Goal: Information Seeking & Learning: Find specific fact

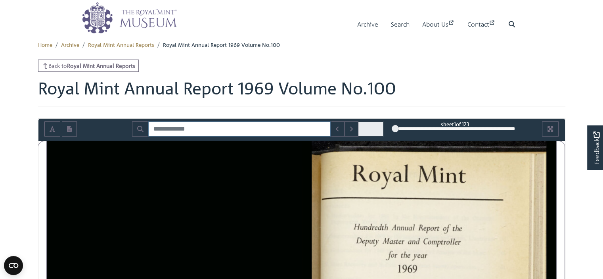
click at [166, 130] on input "Search for" at bounding box center [239, 128] width 182 height 15
type input "**********"
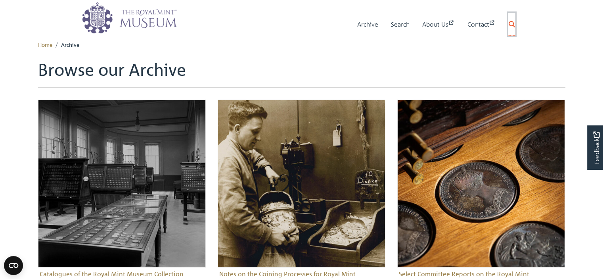
click at [511, 24] on icon at bounding box center [511, 24] width 6 height 6
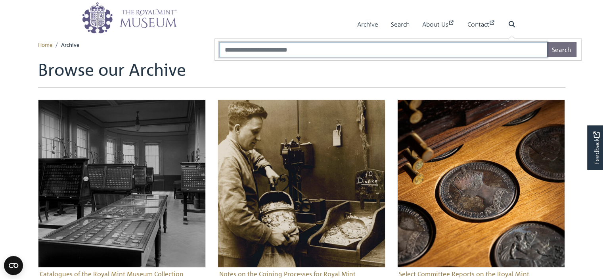
click at [296, 50] on input "Search" at bounding box center [382, 49] width 327 height 15
type input "**********"
click at [546, 42] on button "Search" at bounding box center [561, 49] width 30 height 15
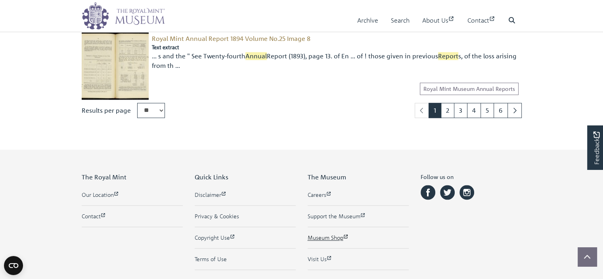
scroll to position [1103, 0]
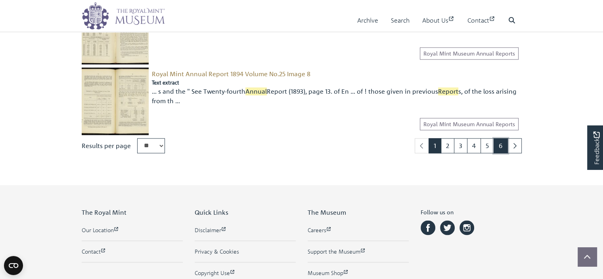
click at [502, 142] on link "6" at bounding box center [500, 145] width 14 height 15
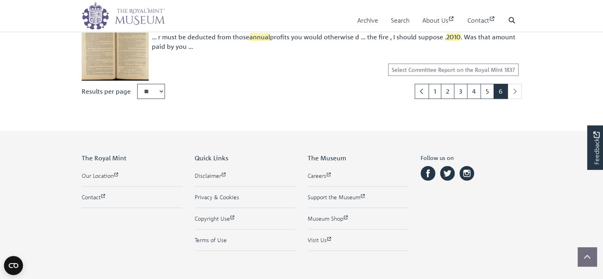
scroll to position [642, 0]
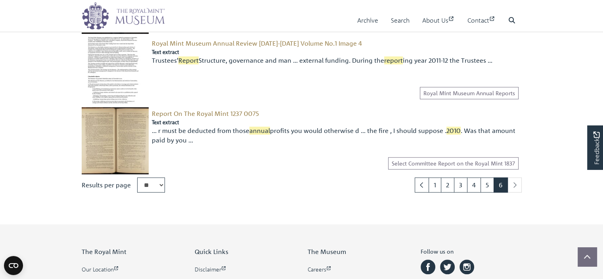
click at [516, 185] on li "pagination" at bounding box center [515, 184] width 14 height 15
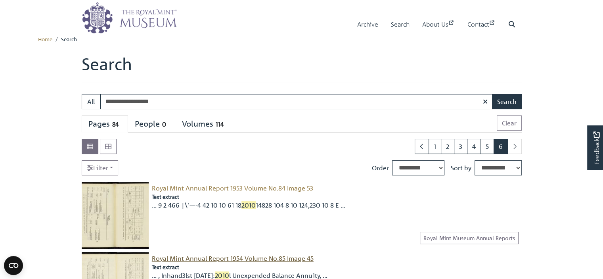
scroll to position [0, 0]
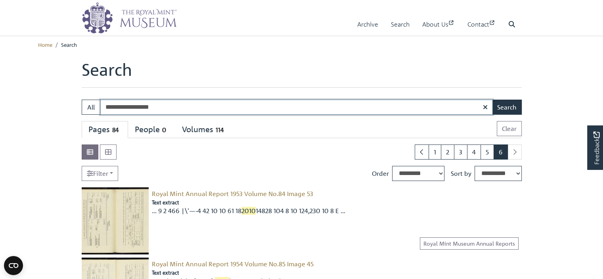
click at [106, 106] on input "**********" at bounding box center [296, 106] width 392 height 15
type input "**********"
click at [492, 99] on button "Search" at bounding box center [507, 106] width 30 height 15
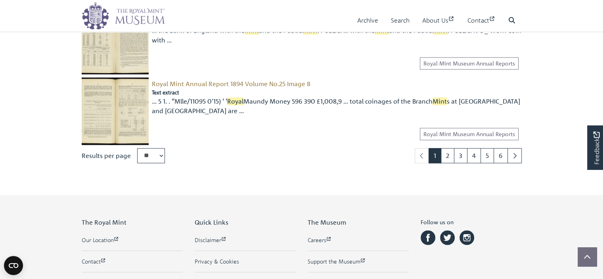
scroll to position [1063, 0]
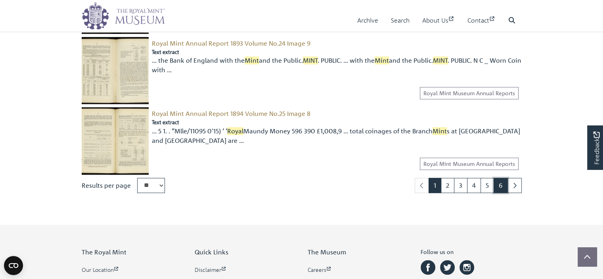
click at [494, 183] on link "6" at bounding box center [500, 184] width 14 height 15
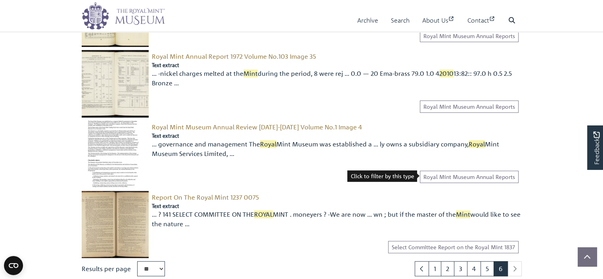
scroll to position [555, 0]
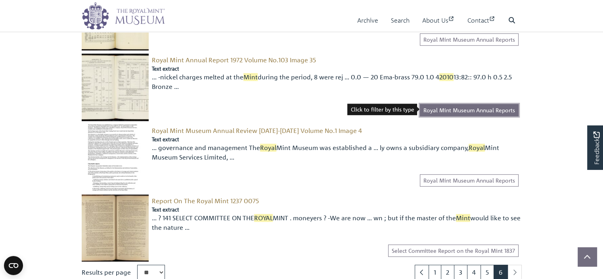
click at [482, 113] on link "Royal Mint Museum Annual Reports" at bounding box center [469, 110] width 99 height 12
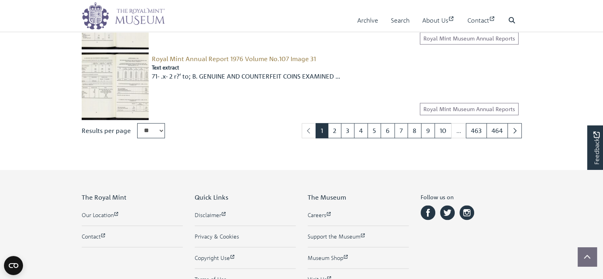
scroll to position [1063, 0]
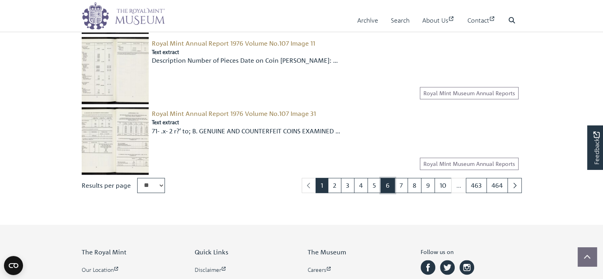
click at [386, 184] on link "6" at bounding box center [387, 184] width 14 height 15
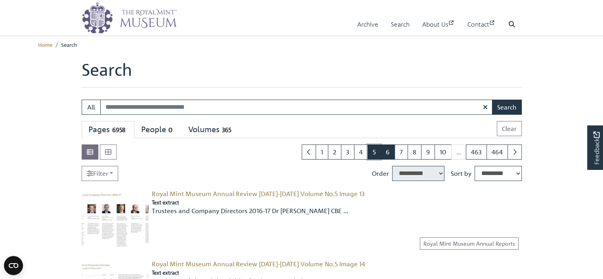
click at [372, 154] on link "5" at bounding box center [373, 151] width 13 height 15
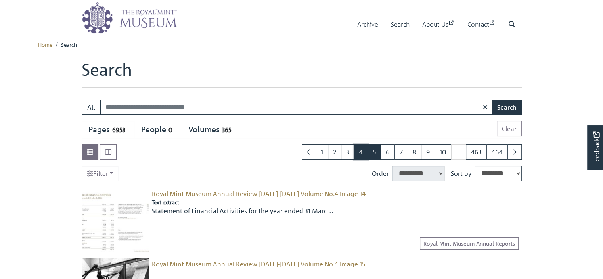
click at [362, 153] on link "4" at bounding box center [361, 151] width 14 height 15
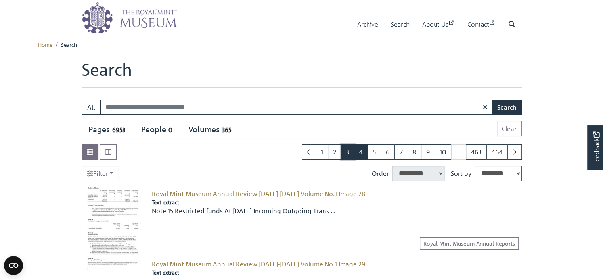
click at [349, 152] on link "3" at bounding box center [347, 151] width 13 height 15
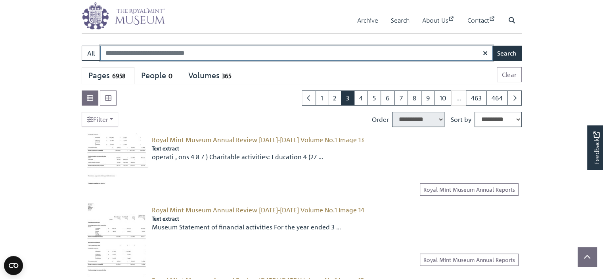
scroll to position [40, 0]
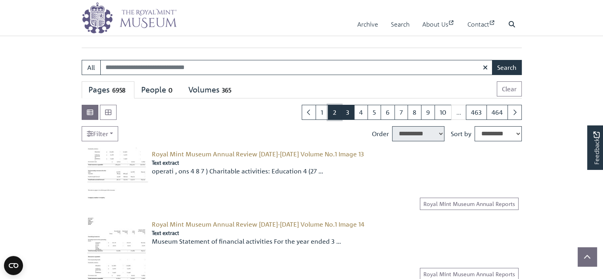
click at [335, 111] on link "2" at bounding box center [334, 112] width 13 height 15
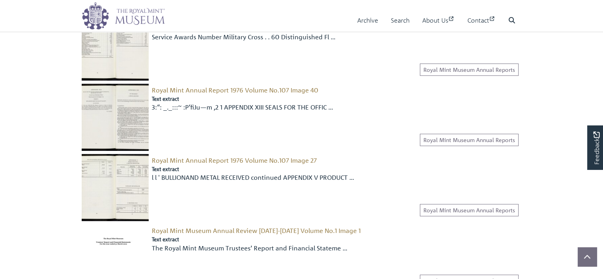
scroll to position [277, 0]
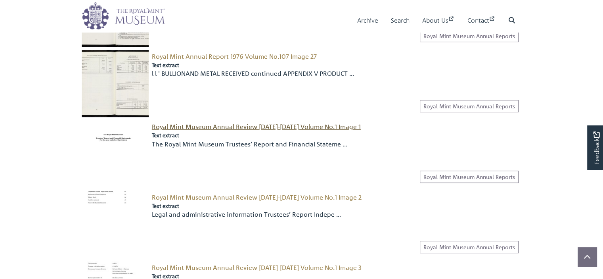
click at [237, 130] on span "Royal Mint Museum Annual Review [DATE]-[DATE] Volume No.1 Image 1" at bounding box center [256, 126] width 209 height 8
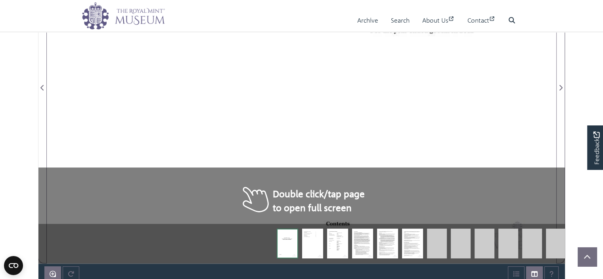
scroll to position [79, 0]
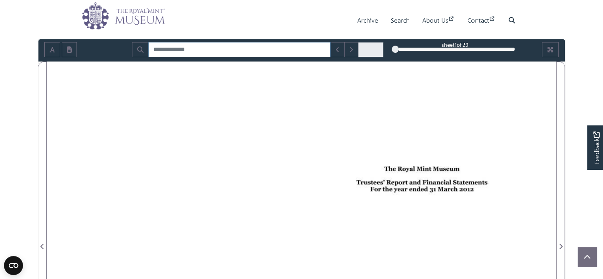
click at [175, 51] on input "Search for" at bounding box center [239, 49] width 182 height 15
type input "**********"
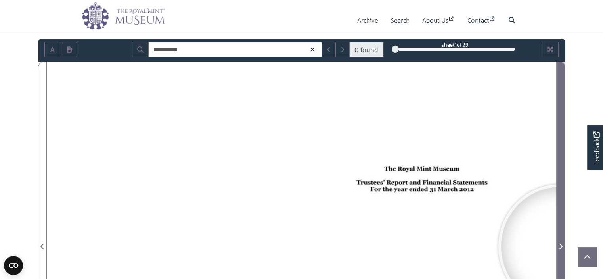
click at [560, 246] on icon "Next Page" at bounding box center [560, 246] width 4 height 6
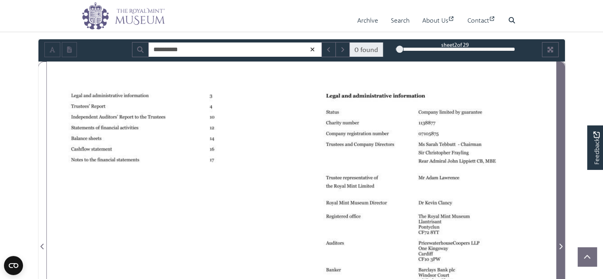
click at [560, 246] on icon "Next Page" at bounding box center [560, 246] width 4 height 6
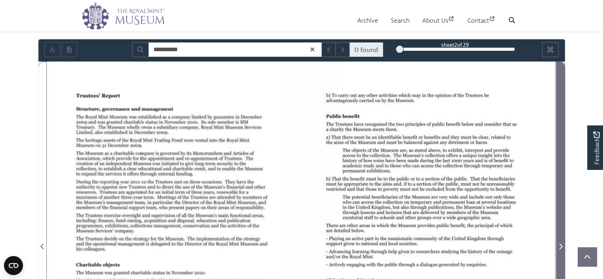
click at [560, 246] on icon "Next Page" at bounding box center [560, 246] width 4 height 6
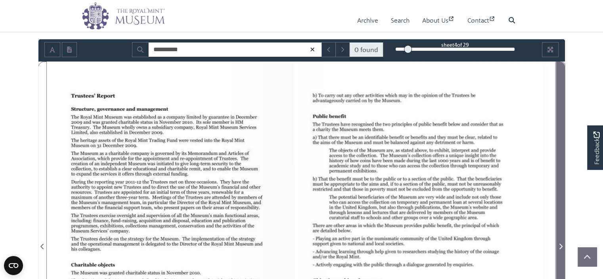
click at [560, 245] on icon "Next Page" at bounding box center [560, 246] width 4 height 6
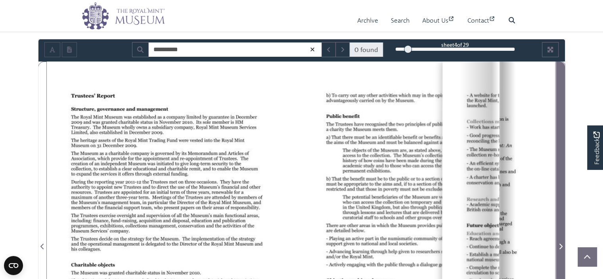
click at [560, 245] on icon "Next Page" at bounding box center [560, 246] width 4 height 6
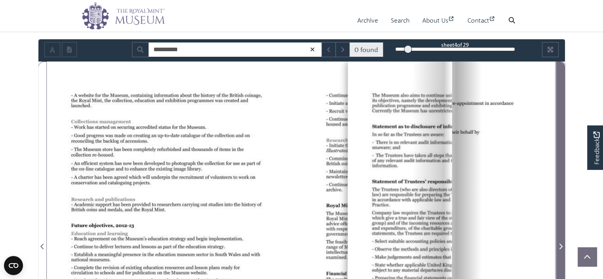
click at [560, 245] on icon "Next Page" at bounding box center [560, 246] width 4 height 6
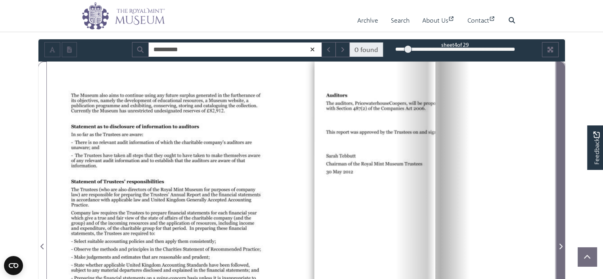
click at [560, 245] on icon "Next Page" at bounding box center [560, 246] width 4 height 6
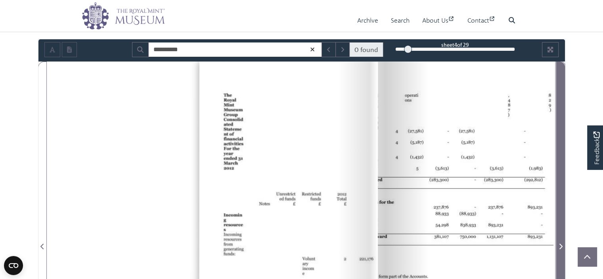
click at [560, 245] on icon "Next Page" at bounding box center [560, 246] width 4 height 6
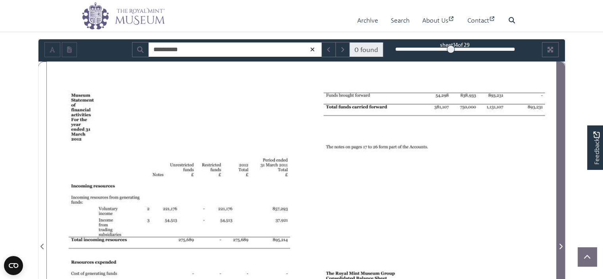
click at [560, 245] on icon "Next Page" at bounding box center [560, 246] width 4 height 6
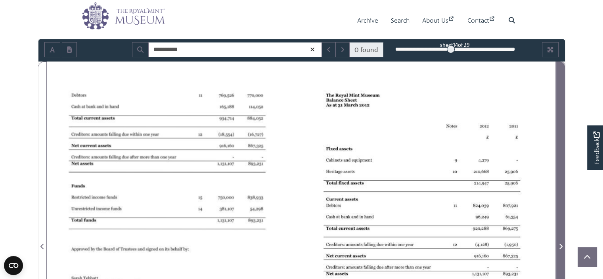
click at [560, 245] on icon "Next Page" at bounding box center [560, 246] width 4 height 6
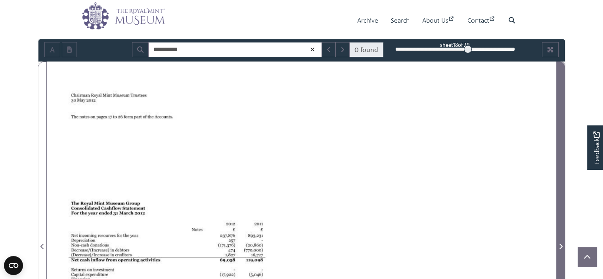
click at [560, 245] on icon "Next Page" at bounding box center [560, 246] width 4 height 6
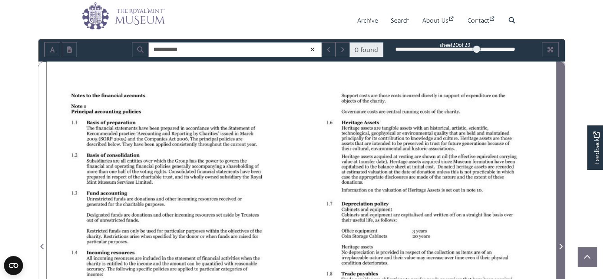
click at [560, 245] on icon "Next Page" at bounding box center [560, 246] width 4 height 6
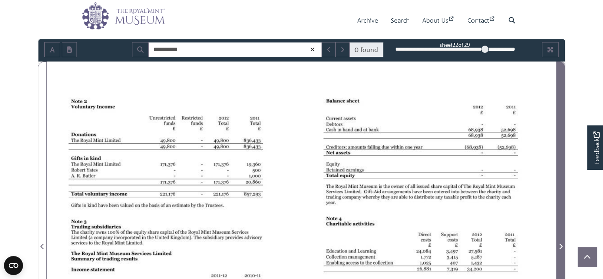
click at [560, 245] on icon "Next Page" at bounding box center [560, 246] width 4 height 6
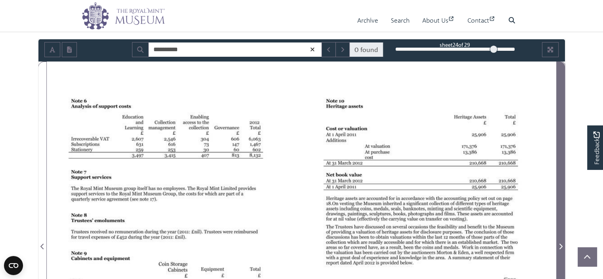
click at [560, 245] on icon "Next Page" at bounding box center [560, 246] width 4 height 6
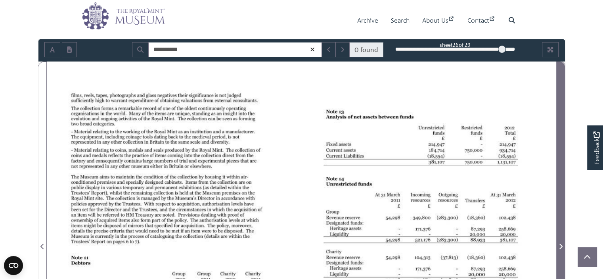
click at [560, 245] on icon "Next Page" at bounding box center [560, 246] width 4 height 6
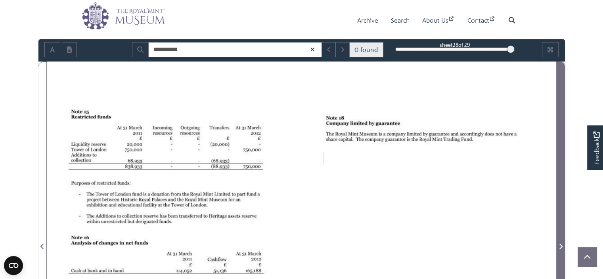
click at [560, 245] on icon "Next Page" at bounding box center [560, 246] width 4 height 6
